Goal: Task Accomplishment & Management: Manage account settings

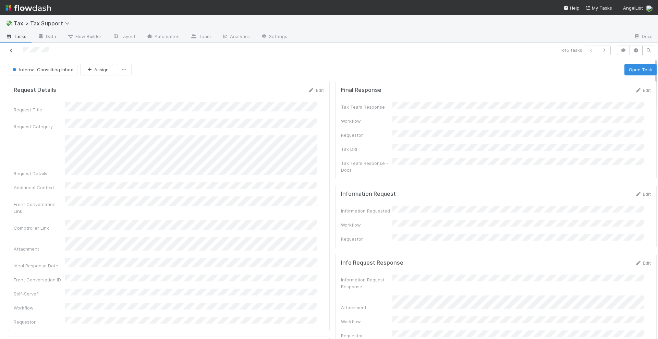
click at [13, 51] on icon at bounding box center [11, 50] width 7 height 4
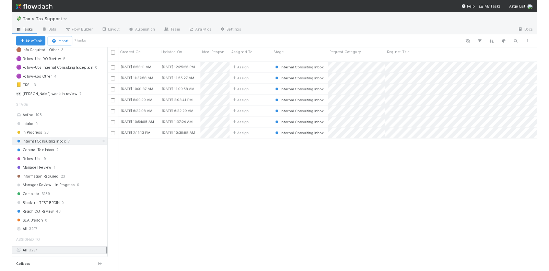
scroll to position [129, 0]
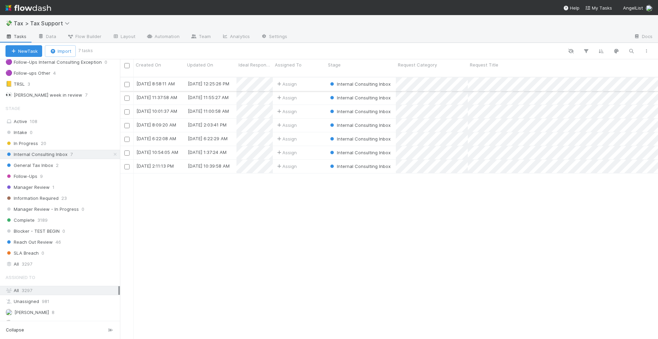
click at [308, 77] on div "Assign" at bounding box center [299, 83] width 53 height 13
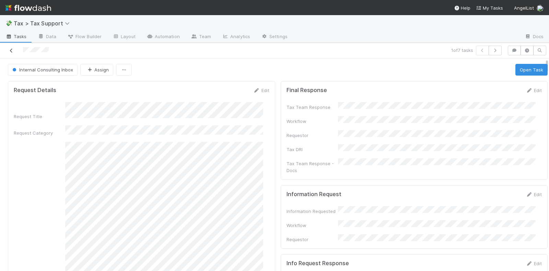
click at [11, 50] on icon at bounding box center [11, 50] width 7 height 4
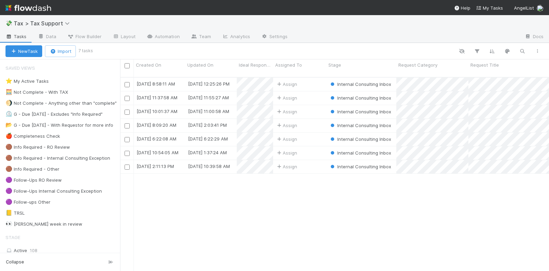
scroll to position [193, 422]
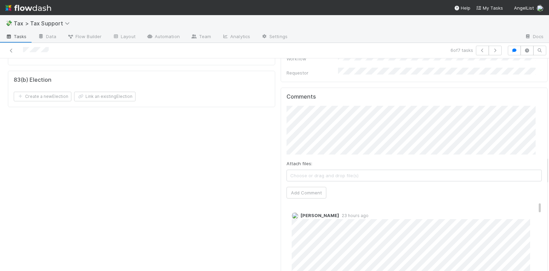
scroll to position [729, 0]
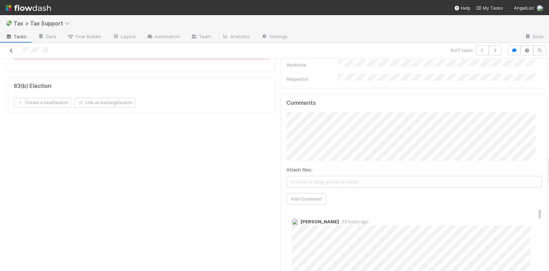
click at [11, 49] on icon at bounding box center [11, 50] width 7 height 4
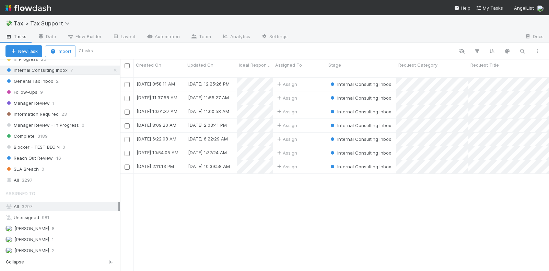
scroll to position [214, 0]
click at [32, 174] on span "3297" at bounding box center [27, 178] width 11 height 9
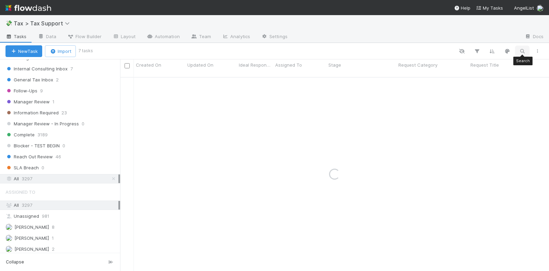
click at [523, 49] on icon "button" at bounding box center [521, 51] width 7 height 6
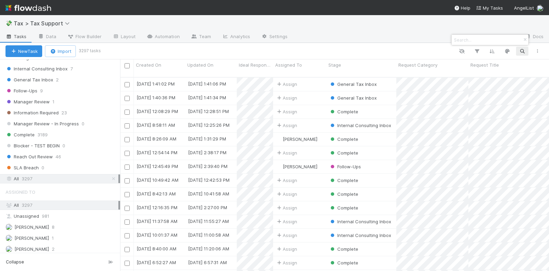
scroll to position [193, 422]
click at [463, 38] on input at bounding box center [486, 40] width 69 height 8
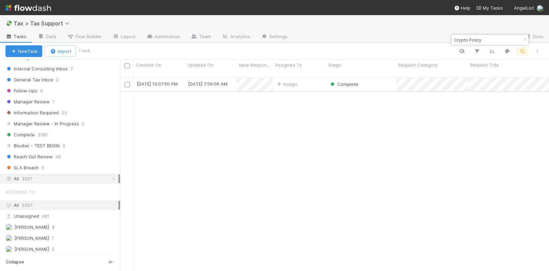
type input "Crypto Policy"
click at [379, 77] on div "Complete" at bounding box center [361, 83] width 70 height 13
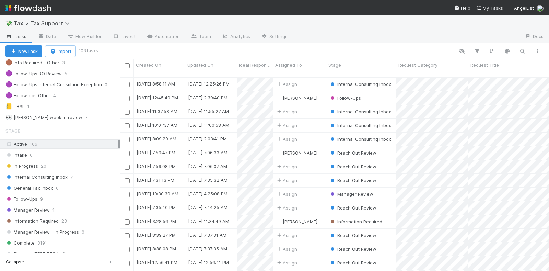
scroll to position [171, 0]
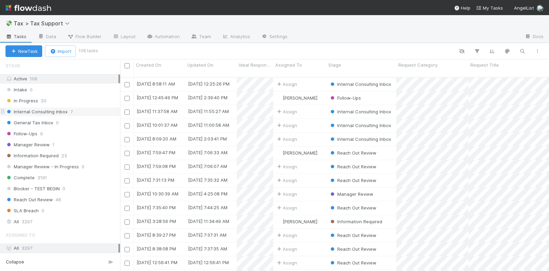
click at [83, 108] on div "Internal Consulting Inbox 7" at bounding box center [62, 111] width 115 height 9
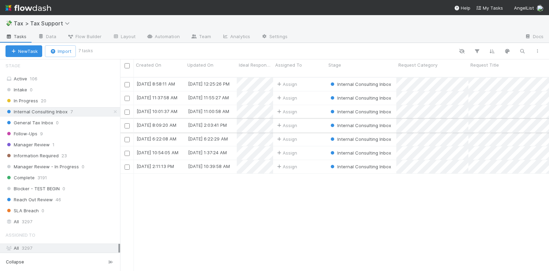
scroll to position [193, 422]
click at [312, 91] on div "Assign" at bounding box center [299, 97] width 53 height 13
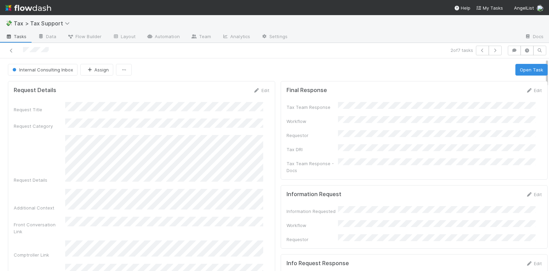
click at [525, 87] on div "Edit" at bounding box center [533, 90] width 16 height 7
click at [525, 90] on icon at bounding box center [528, 90] width 7 height 4
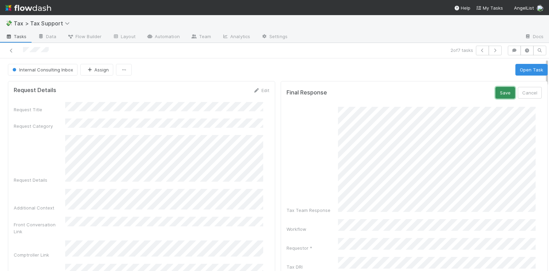
click at [495, 87] on button "Save" at bounding box center [505, 93] width 20 height 12
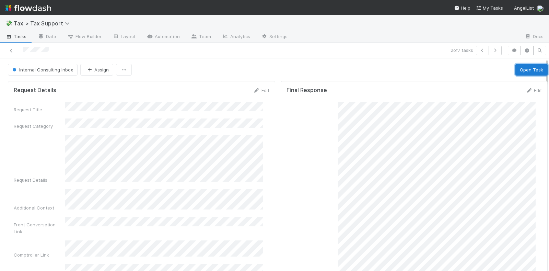
click at [516, 69] on button "Open Task" at bounding box center [531, 70] width 32 height 12
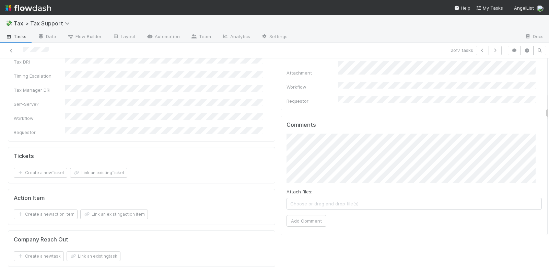
scroll to position [514, 0]
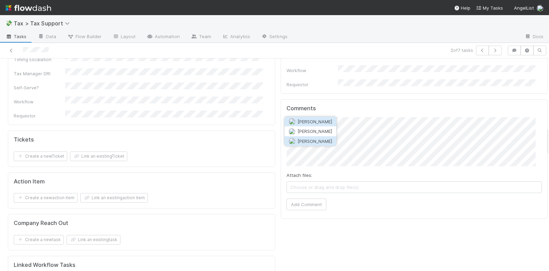
drag, startPoint x: 324, startPoint y: 131, endPoint x: 324, endPoint y: 141, distance: 9.6
click at [324, 138] on div "Michael Simon Michael Binck Michael Guidi" at bounding box center [310, 131] width 52 height 30
click at [323, 127] on button "Michael Binck" at bounding box center [310, 131] width 52 height 10
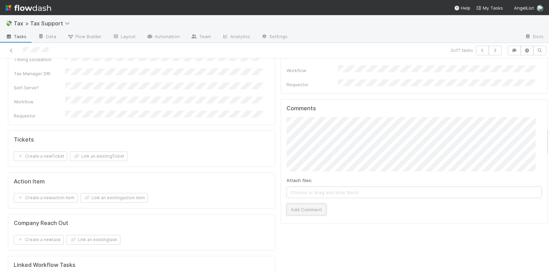
click at [300, 203] on button "Add Comment" at bounding box center [306, 209] width 40 height 12
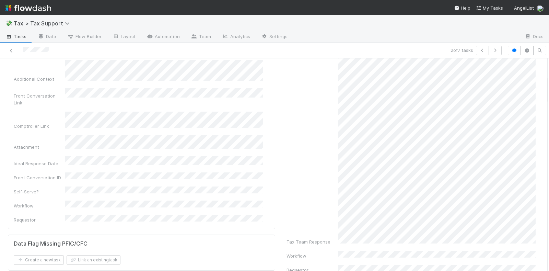
scroll to position [0, 0]
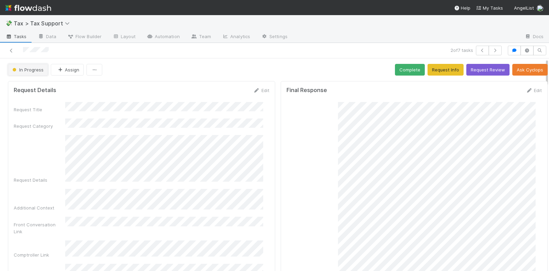
click at [32, 65] on button "In Progress" at bounding box center [28, 70] width 40 height 12
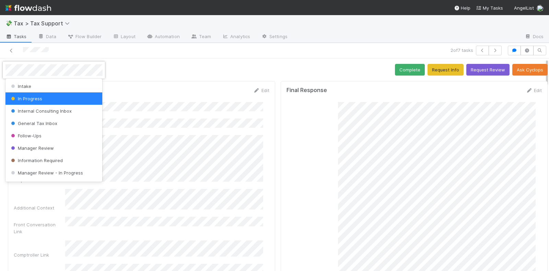
click at [432, 133] on div at bounding box center [274, 135] width 549 height 271
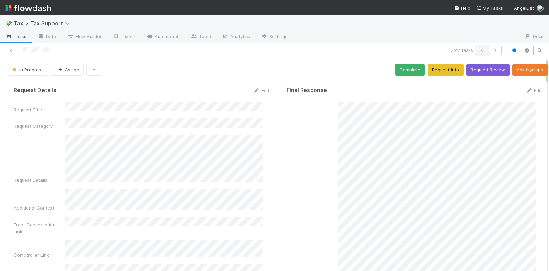
click at [479, 48] on icon "button" at bounding box center [482, 50] width 7 height 4
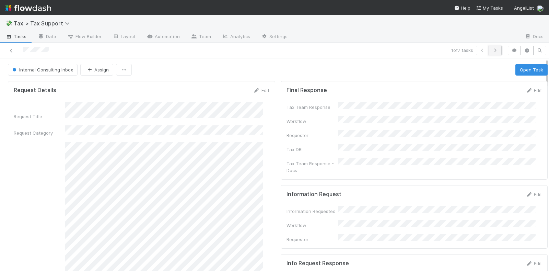
click at [491, 49] on icon "button" at bounding box center [494, 50] width 7 height 4
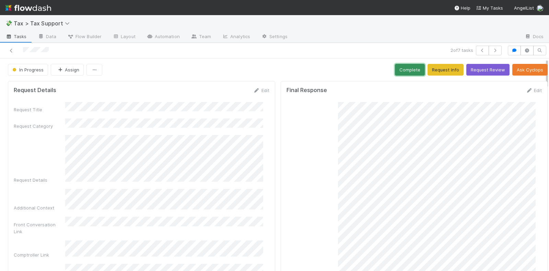
click at [399, 68] on button "Complete" at bounding box center [410, 70] width 30 height 12
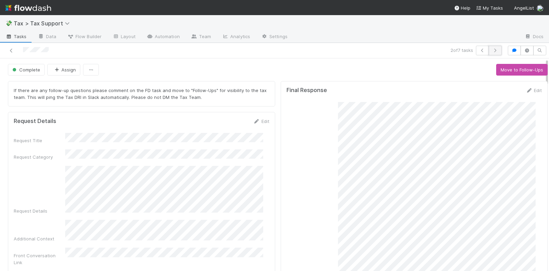
click at [493, 49] on button "button" at bounding box center [494, 51] width 13 height 10
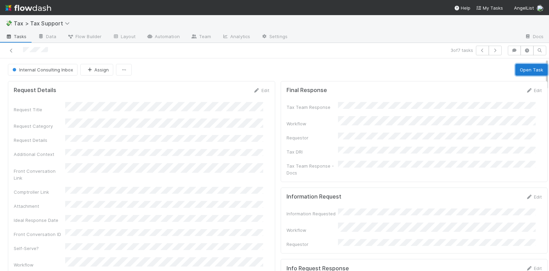
click at [515, 66] on button "Open Task" at bounding box center [531, 70] width 32 height 12
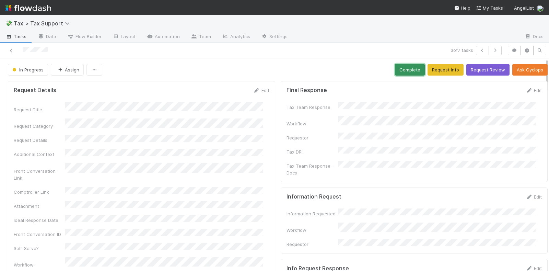
click at [403, 68] on button "Complete" at bounding box center [410, 70] width 30 height 12
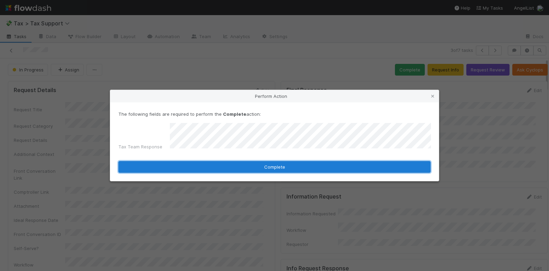
click at [239, 167] on button "Complete" at bounding box center [274, 167] width 312 height 12
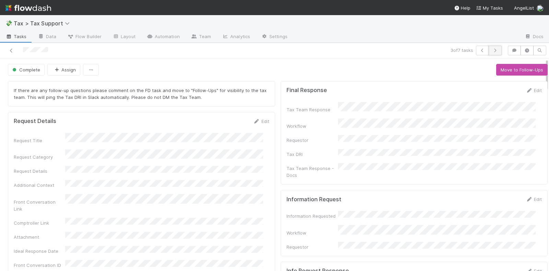
click at [492, 49] on icon "button" at bounding box center [494, 50] width 7 height 4
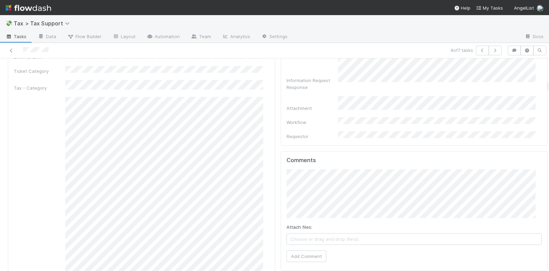
scroll to position [857, 0]
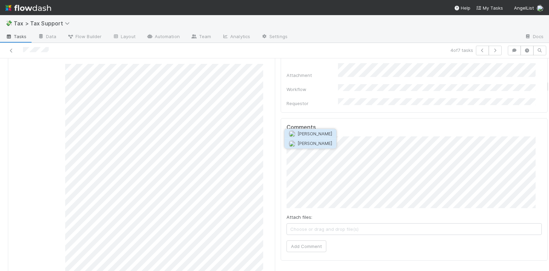
click at [316, 143] on span "Jack Plank" at bounding box center [314, 143] width 35 height 5
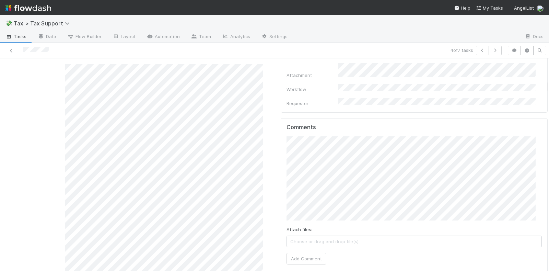
click at [280, 146] on div "Comments Attach files: Choose or drag and drop file(s) Add Comment" at bounding box center [413, 195] width 267 height 155
click at [295, 256] on button "Add Comment" at bounding box center [306, 262] width 40 height 12
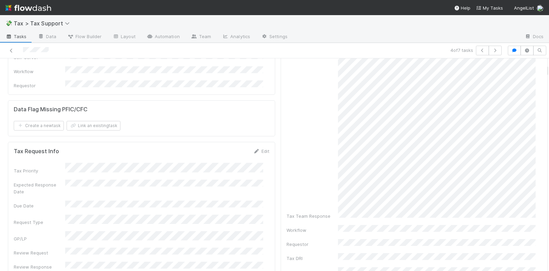
scroll to position [0, 0]
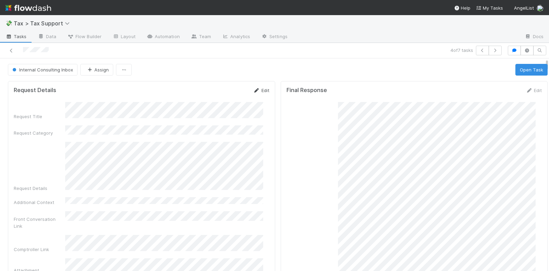
click at [254, 91] on link "Edit" at bounding box center [261, 89] width 16 height 5
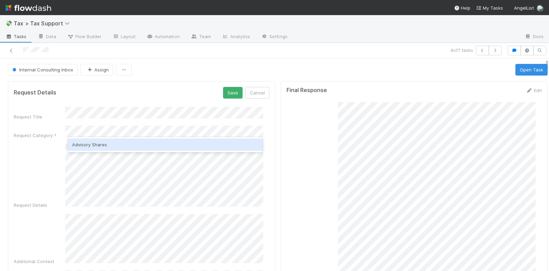
click at [109, 144] on div "Advisory Shares" at bounding box center [165, 144] width 195 height 12
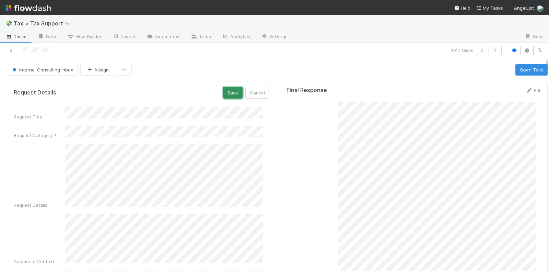
click at [225, 88] on button "Save" at bounding box center [233, 93] width 20 height 12
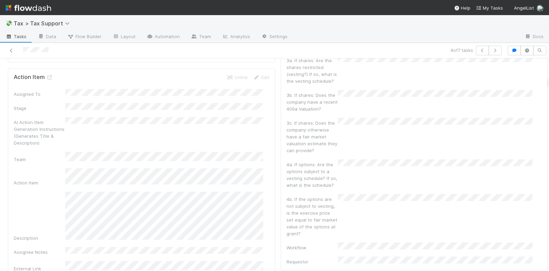
scroll to position [729, 0]
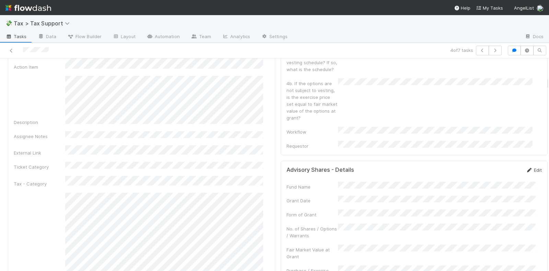
click at [525, 168] on icon at bounding box center [528, 170] width 7 height 4
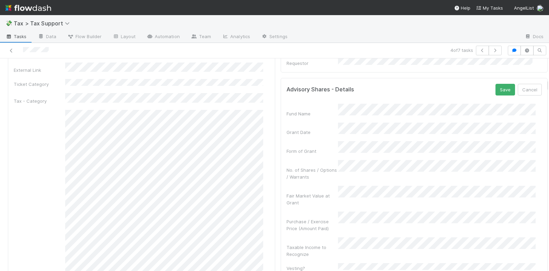
scroll to position [814, 0]
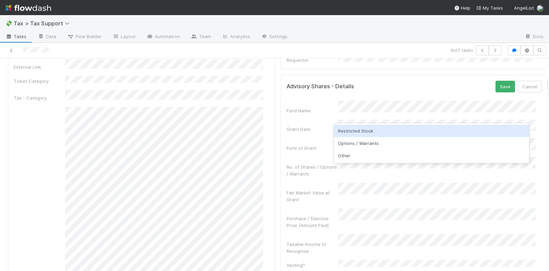
click at [372, 132] on div "Restricted Stock" at bounding box center [431, 130] width 195 height 12
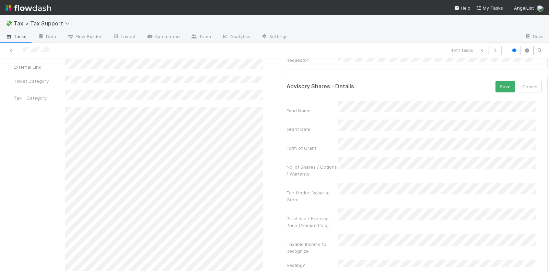
click at [351, 182] on div "Fair Market Value at Grant" at bounding box center [413, 192] width 255 height 20
click at [299, 182] on div "Fair Market Value at Grant" at bounding box center [413, 192] width 255 height 20
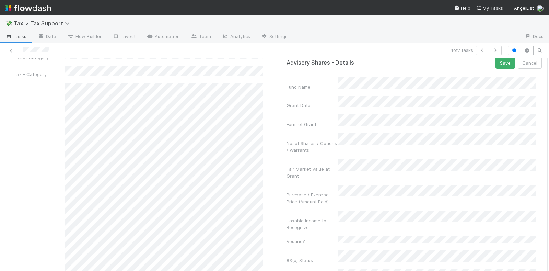
scroll to position [857, 0]
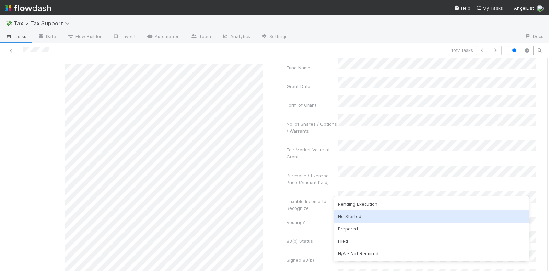
click at [352, 216] on div "No Started" at bounding box center [431, 216] width 195 height 12
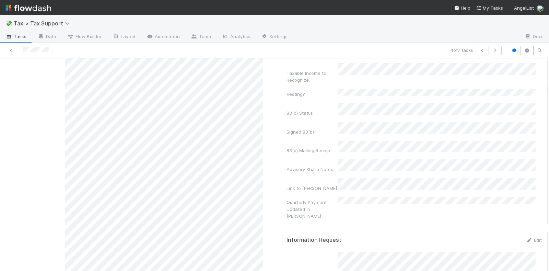
scroll to position [986, 0]
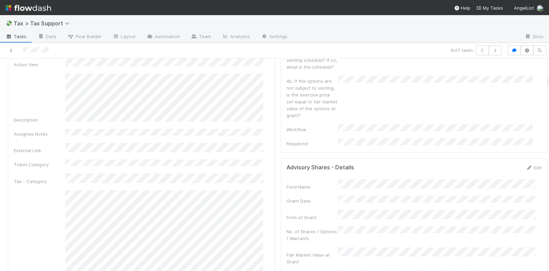
scroll to position [771, 0]
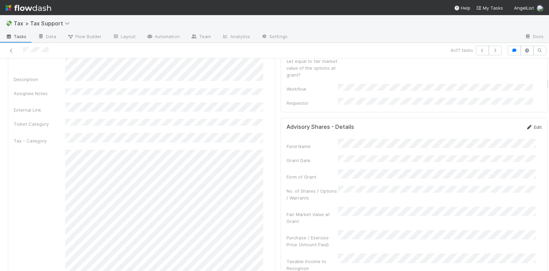
click at [525, 125] on icon at bounding box center [528, 127] width 7 height 4
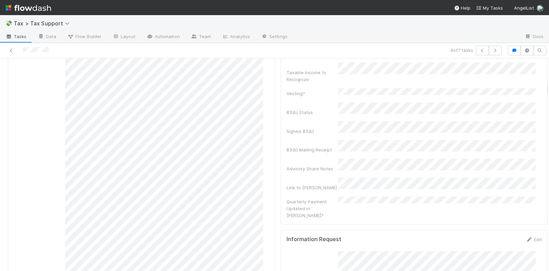
scroll to position [0, 2]
click at [548, 108] on html "💸 Tax > Tax Support Tasks Data Flow Builder Layout Automation Team Analytics Se…" at bounding box center [274, 135] width 549 height 271
click at [548, 107] on html "💸 Tax > Tax Support Tasks Data Flow Builder Layout Automation Team Analytics Se…" at bounding box center [274, 135] width 549 height 271
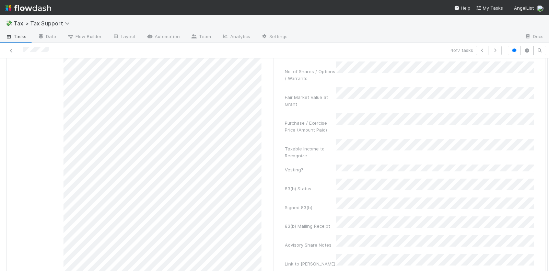
scroll to position [814, 0]
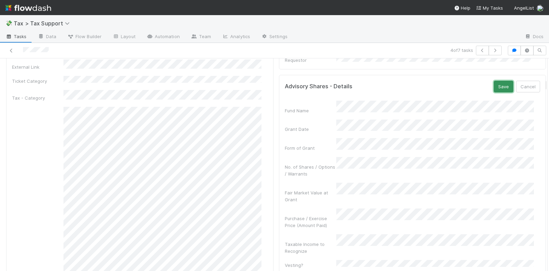
click at [493, 81] on button "Save" at bounding box center [503, 87] width 20 height 12
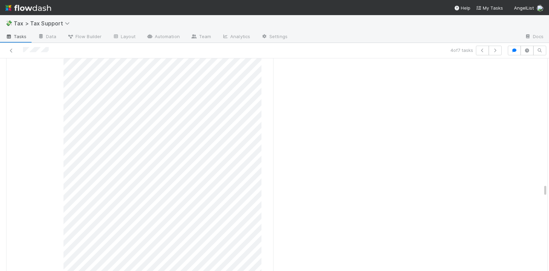
scroll to position [6, 0]
drag, startPoint x: 537, startPoint y: 188, endPoint x: 550, endPoint y: 274, distance: 87.3
click at [548, 270] on html "💸 Tax > Tax Support Tasks Data Flow Builder Layout Automation Team Analytics Se…" at bounding box center [274, 135] width 549 height 271
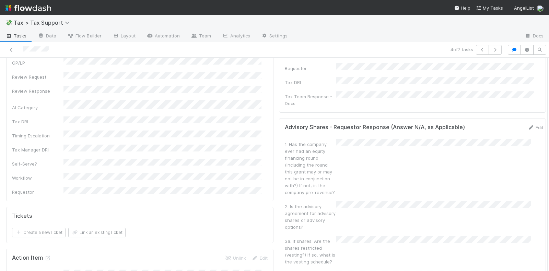
scroll to position [445, 0]
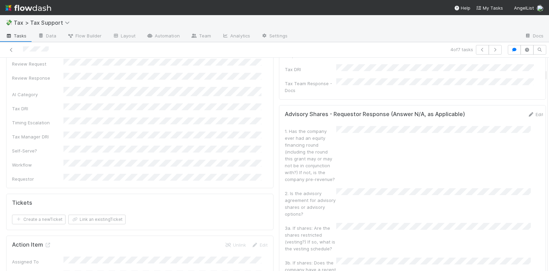
drag, startPoint x: 536, startPoint y: 64, endPoint x: 228, endPoint y: 148, distance: 319.3
click at [228, 199] on form "Tickets Create a new Ticket Link an existing Ticket" at bounding box center [139, 211] width 255 height 25
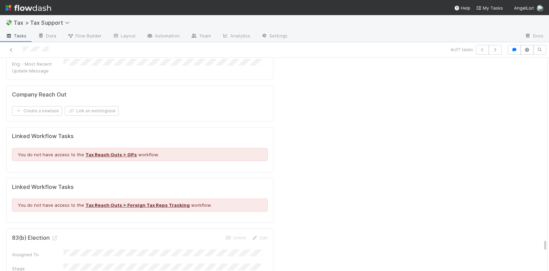
scroll to position [7249, 0]
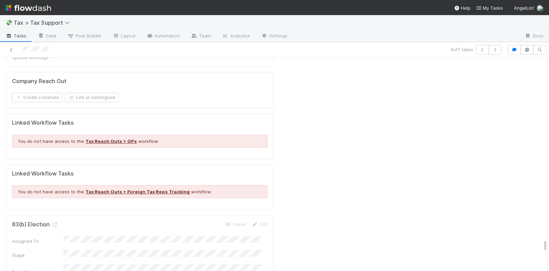
drag, startPoint x: 538, startPoint y: 107, endPoint x: 556, endPoint y: 242, distance: 136.3
click at [548, 242] on html "💸 Tax > Tax Support Tasks Data Flow Builder Layout Automation Team Analytics Se…" at bounding box center [274, 135] width 549 height 271
click at [54, 222] on icon at bounding box center [54, 224] width 7 height 4
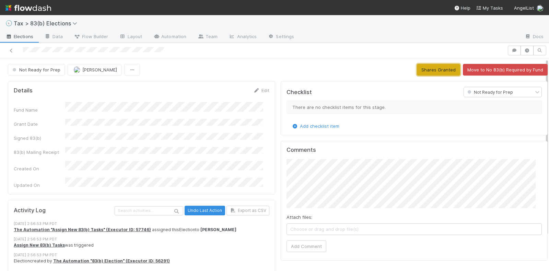
click at [432, 66] on button "Shares Granted" at bounding box center [438, 70] width 43 height 12
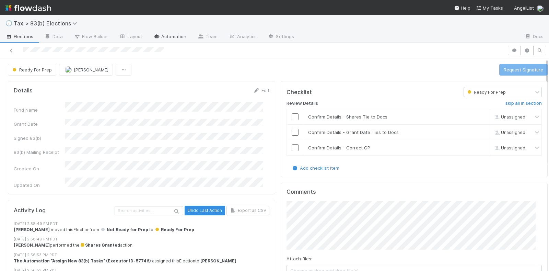
click at [167, 36] on link "Automation" at bounding box center [169, 37] width 44 height 11
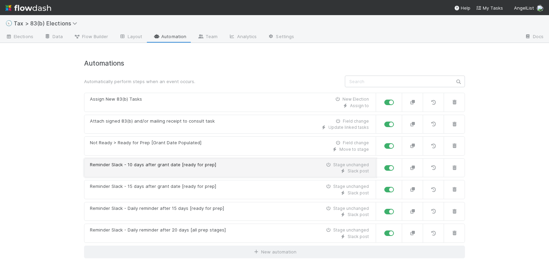
click at [245, 170] on div "Slack post" at bounding box center [229, 171] width 279 height 6
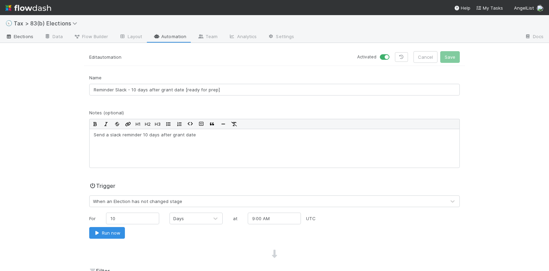
click at [24, 37] on span "Elections" at bounding box center [19, 36] width 28 height 7
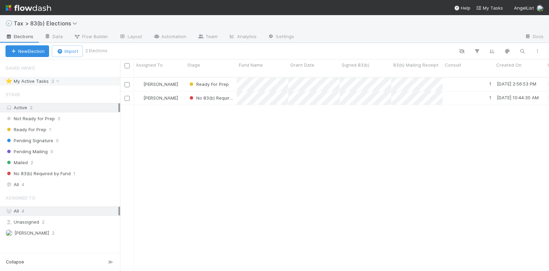
scroll to position [193, 422]
click at [68, 127] on div "Ready For Prep 1" at bounding box center [62, 129] width 115 height 9
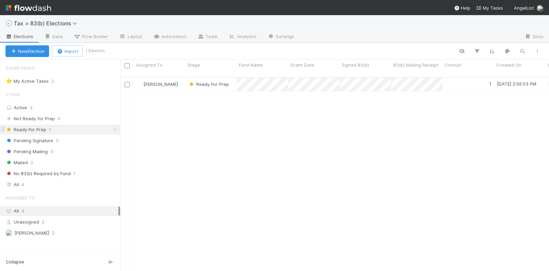
scroll to position [193, 422]
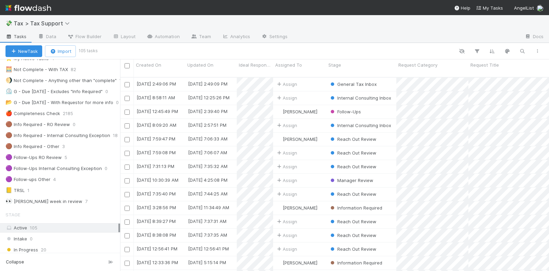
scroll to position [129, 0]
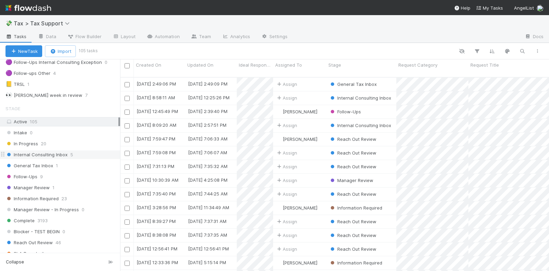
click at [81, 150] on div "Internal Consulting Inbox 5" at bounding box center [62, 154] width 115 height 9
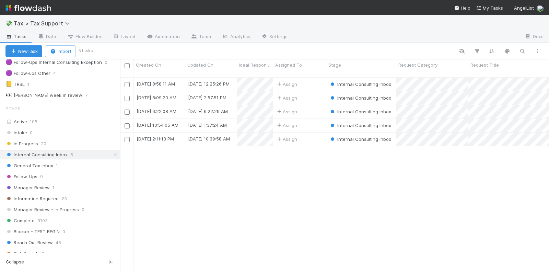
scroll to position [193, 422]
click at [318, 93] on div "Assign" at bounding box center [299, 97] width 53 height 13
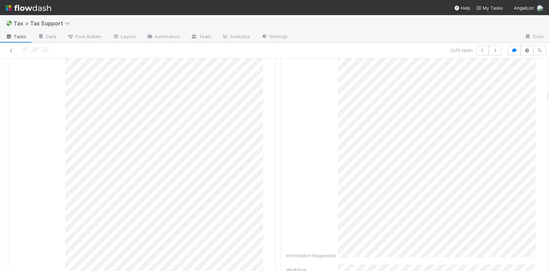
scroll to position [1286, 0]
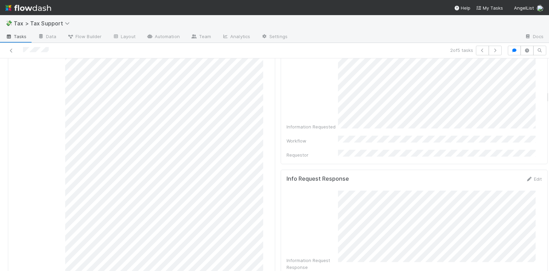
click at [548, 94] on div at bounding box center [549, 164] width 0 height 213
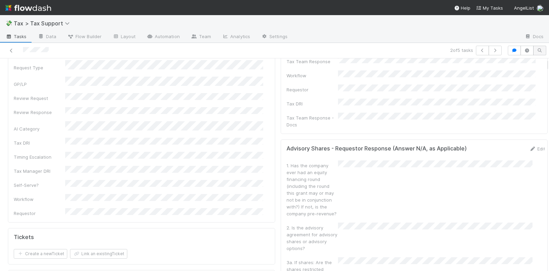
scroll to position [0, 0]
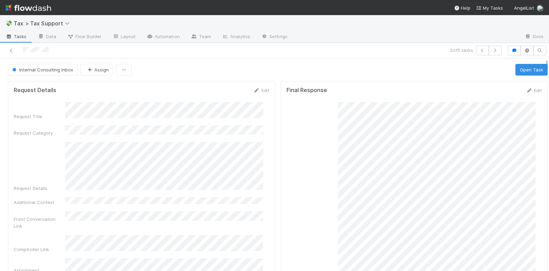
drag, startPoint x: 539, startPoint y: 95, endPoint x: 536, endPoint y: 44, distance: 51.5
click at [536, 44] on div "2 of 5 tasks Internal Consulting Inbox Assign Open Task Request Details Edit Re…" at bounding box center [274, 157] width 549 height 228
click at [520, 71] on button "Open Task" at bounding box center [531, 70] width 32 height 12
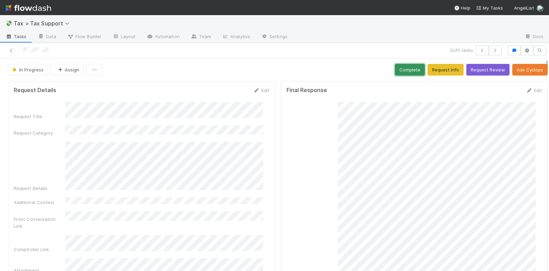
click at [396, 67] on button "Complete" at bounding box center [410, 70] width 30 height 12
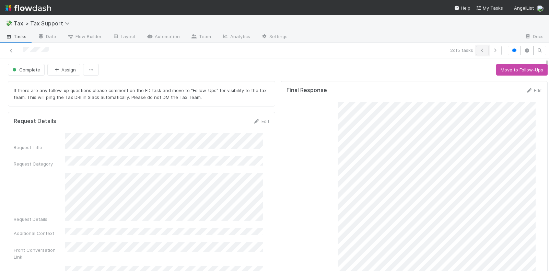
click at [479, 49] on icon "button" at bounding box center [482, 50] width 7 height 4
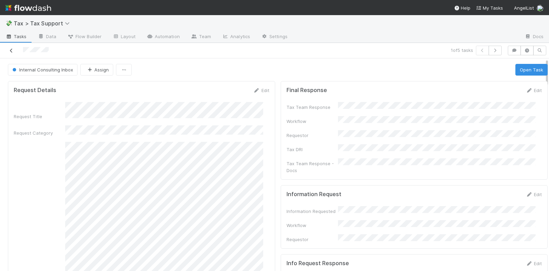
click at [10, 51] on icon at bounding box center [11, 50] width 7 height 4
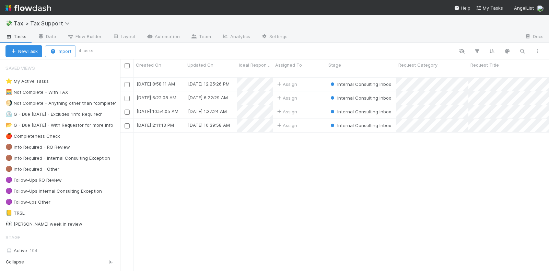
scroll to position [193, 422]
click at [313, 106] on div "Assign" at bounding box center [299, 111] width 53 height 13
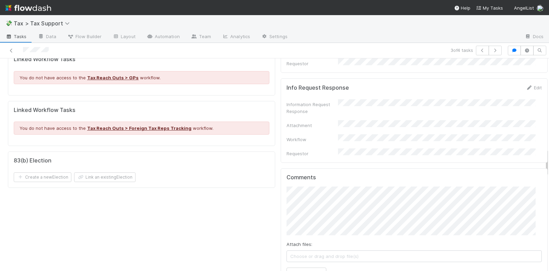
scroll to position [643, 0]
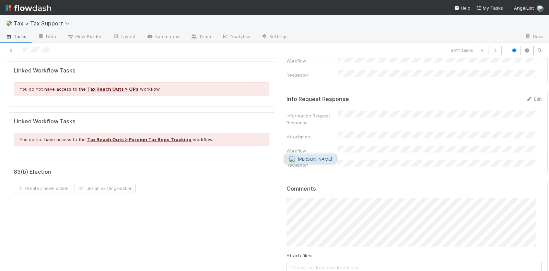
drag, startPoint x: 319, startPoint y: 131, endPoint x: 326, endPoint y: 155, distance: 25.2
click at [326, 155] on button "Manav Mehta" at bounding box center [310, 159] width 52 height 10
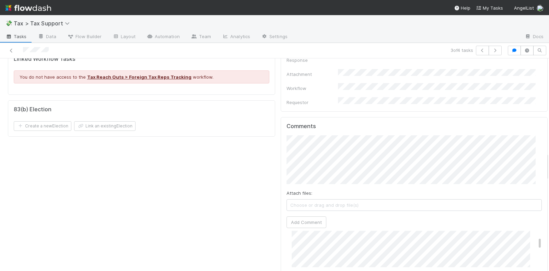
scroll to position [686, 0]
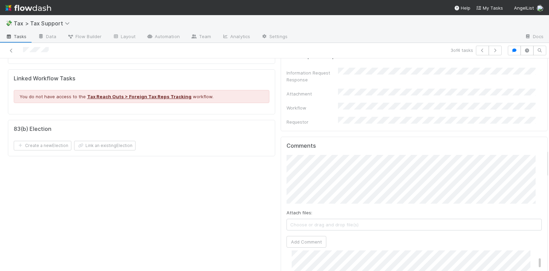
drag, startPoint x: 341, startPoint y: 37, endPoint x: 218, endPoint y: 148, distance: 166.0
click at [304, 236] on button "Add Comment" at bounding box center [306, 242] width 40 height 12
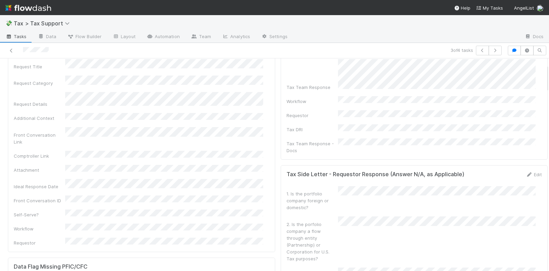
scroll to position [0, 0]
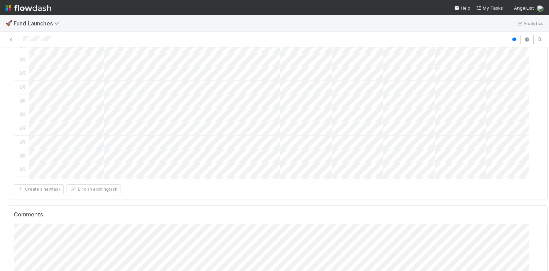
scroll to position [2057, 0]
click at [77, 82] on span "[PERSON_NAME]" at bounding box center [71, 79] width 35 height 5
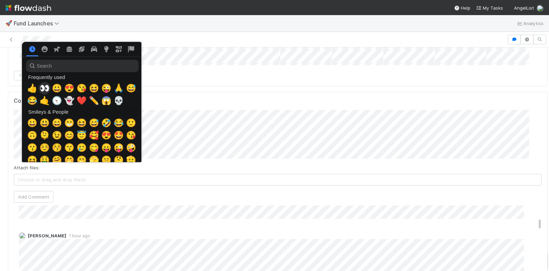
scroll to position [0, 3]
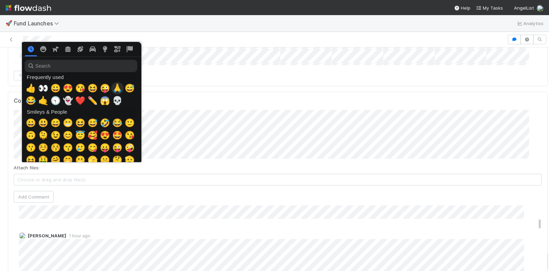
click at [117, 86] on span "🙏" at bounding box center [117, 88] width 10 height 10
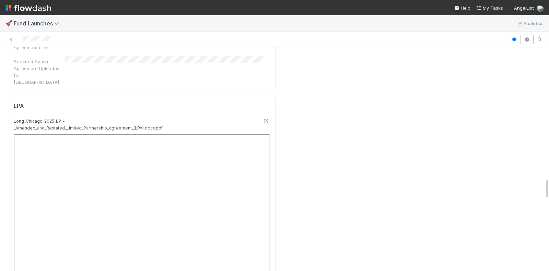
scroll to position [1270, 0]
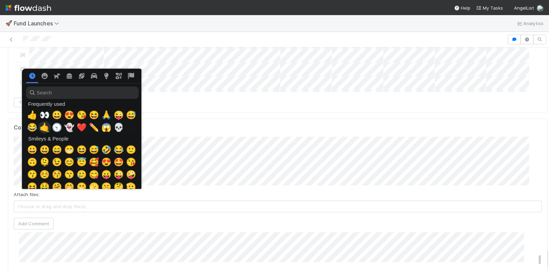
scroll to position [0, 3]
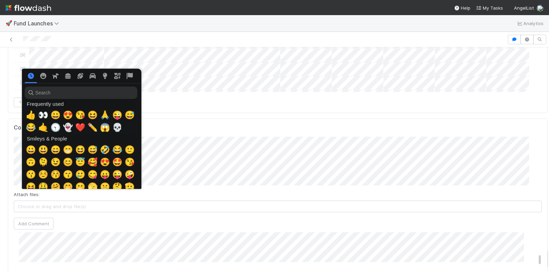
click at [69, 91] on input "search" at bounding box center [81, 92] width 112 height 12
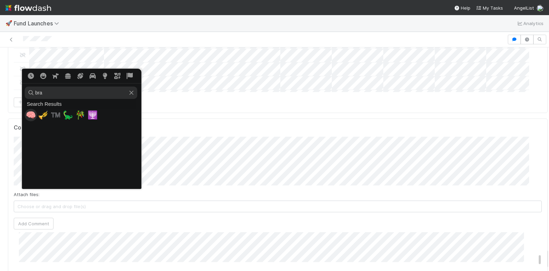
type input "bra"
click at [32, 114] on span "🧠" at bounding box center [31, 115] width 10 height 10
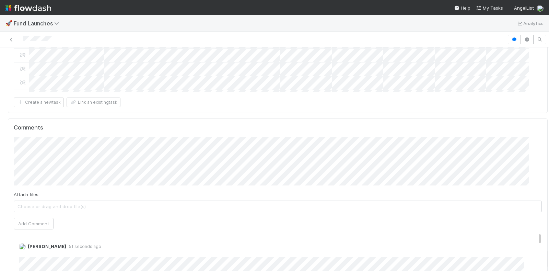
scroll to position [1971, 0]
